Goal: Navigation & Orientation: Find specific page/section

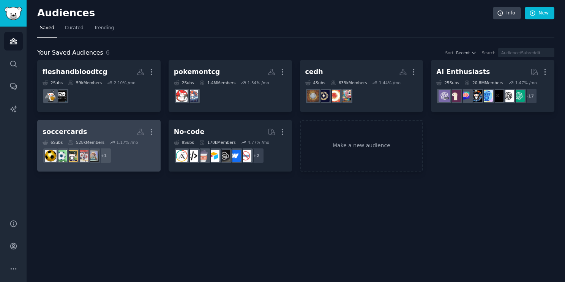
click at [71, 141] on icon at bounding box center [71, 143] width 4 height 4
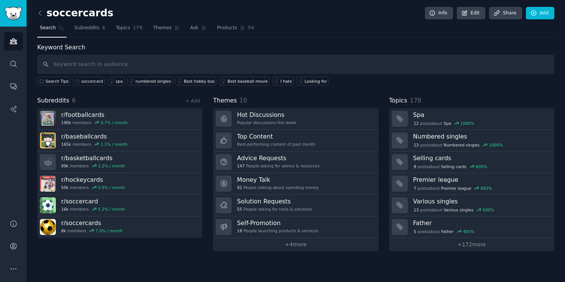
click at [38, 8] on link at bounding box center [41, 13] width 9 height 12
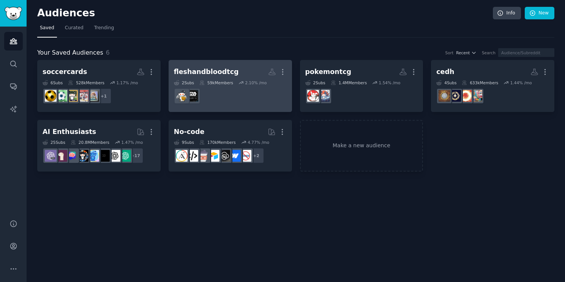
click at [196, 80] on div "2 Sub s 59k Members 2.10 % /mo" at bounding box center [230, 82] width 113 height 5
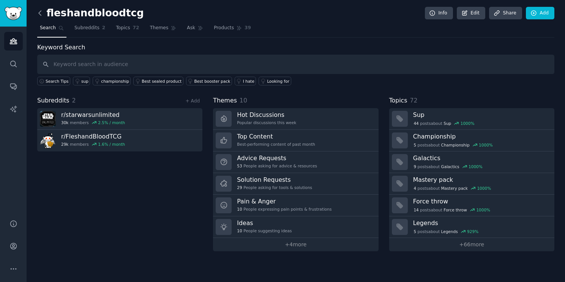
click at [38, 17] on icon at bounding box center [40, 13] width 8 height 8
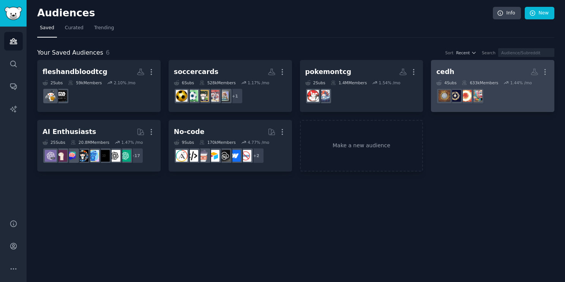
click at [486, 84] on div "633k Members" at bounding box center [480, 82] width 36 height 5
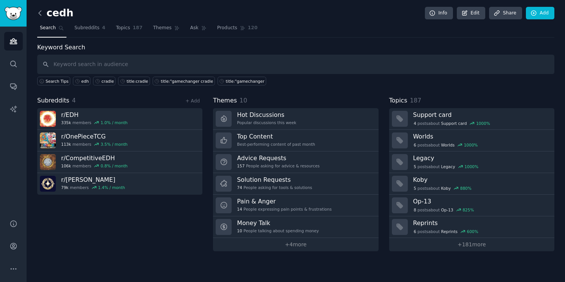
click at [41, 13] on icon at bounding box center [40, 13] width 8 height 8
